Goal: Complete application form

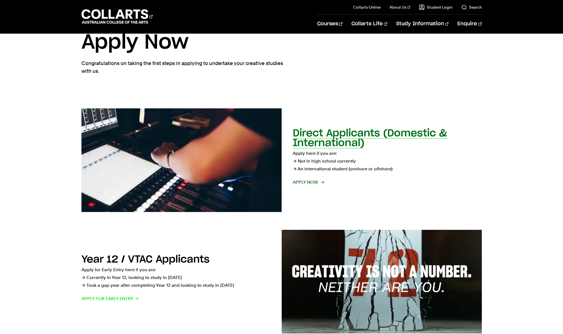
scroll to position [28, 0]
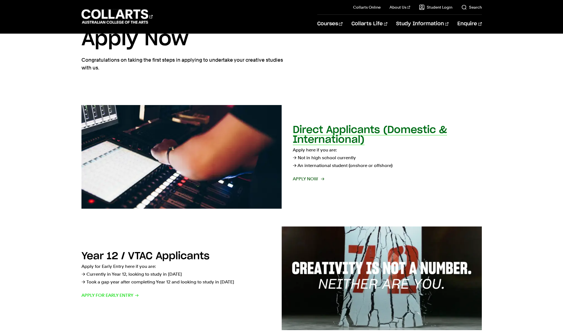
click at [305, 181] on span "Apply now" at bounding box center [308, 179] width 31 height 8
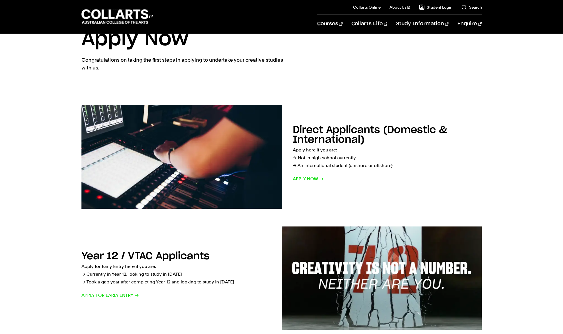
scroll to position [28, 0]
